Goal: Navigation & Orientation: Find specific page/section

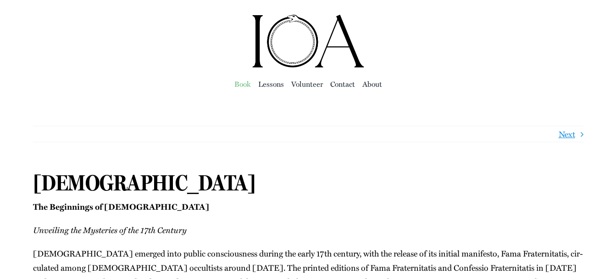
click at [248, 83] on span "Book" at bounding box center [242, 83] width 17 height 13
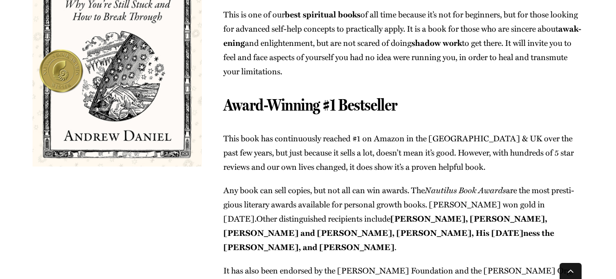
scroll to position [229, 0]
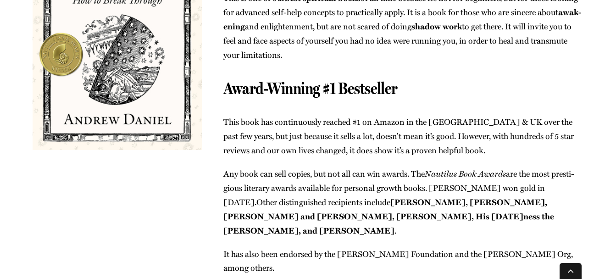
click at [120, 69] on img at bounding box center [117, 22] width 169 height 253
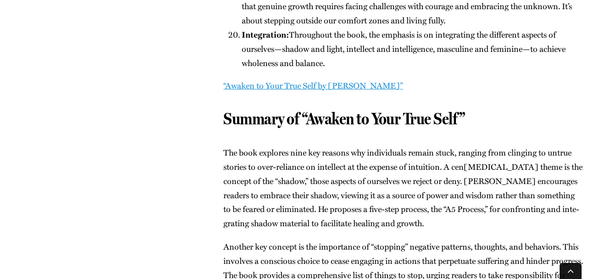
scroll to position [1421, 0]
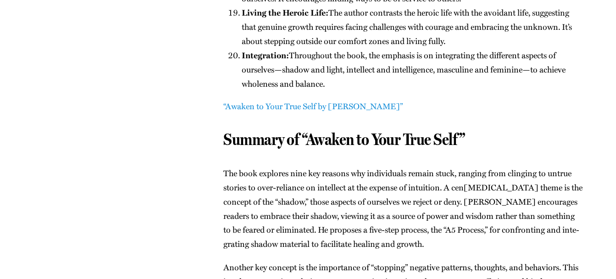
click at [320, 100] on link "“Awak­en to Your True Self by [PERSON_NAME]”" at bounding box center [312, 106] width 179 height 12
